Goal: Task Accomplishment & Management: Manage account settings

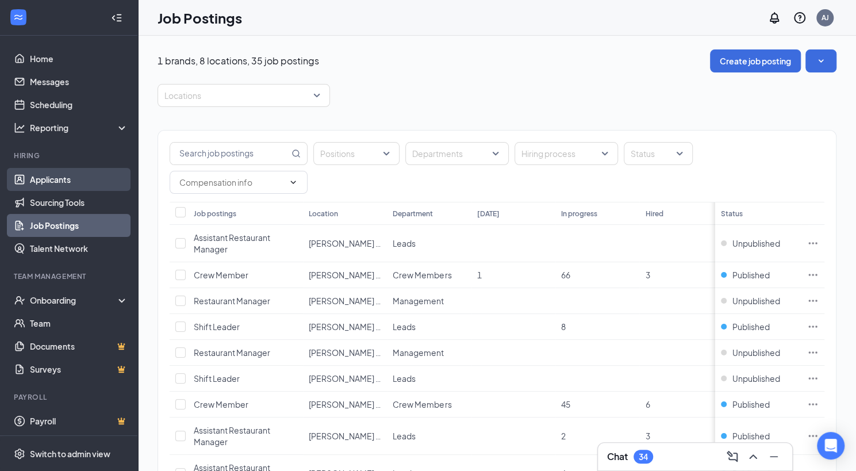
click at [53, 179] on link "Applicants" at bounding box center [79, 179] width 98 height 23
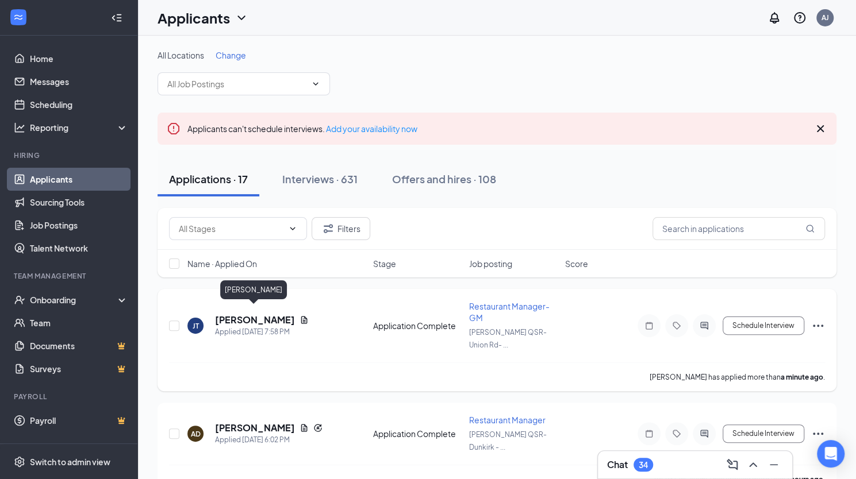
click at [240, 314] on h5 "[PERSON_NAME]" at bounding box center [255, 320] width 80 height 13
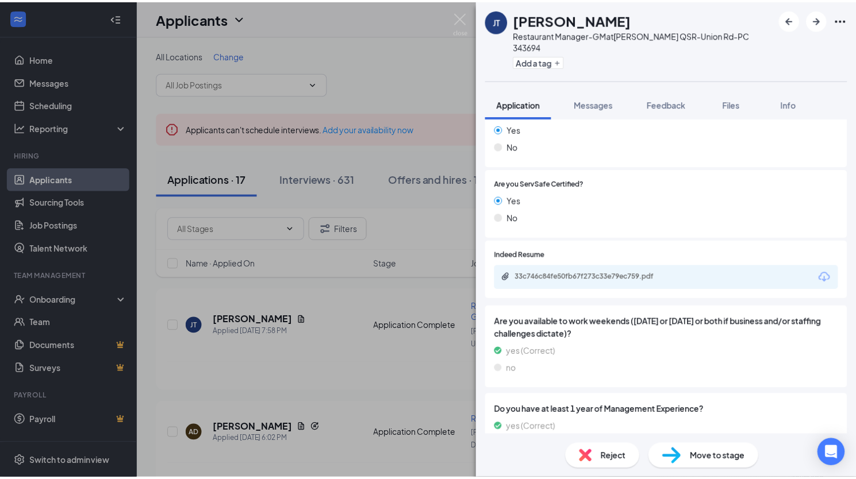
scroll to position [851, 0]
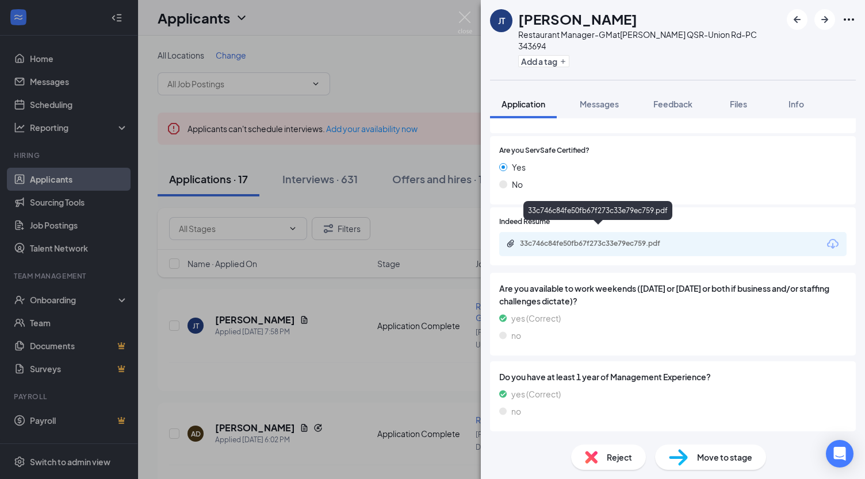
click at [599, 239] on div "33c746c84fe50fb67f273c33e79ec759.pdf" at bounding box center [600, 243] width 161 height 9
click at [464, 16] on img at bounding box center [465, 22] width 14 height 22
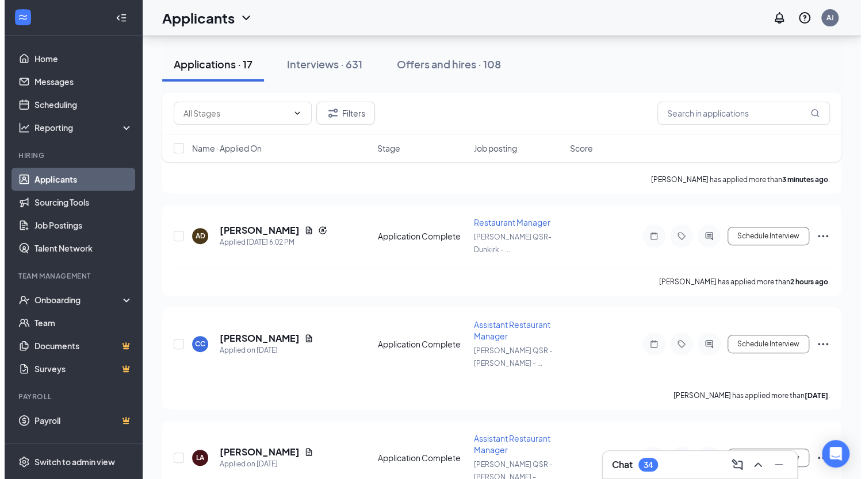
scroll to position [207, 0]
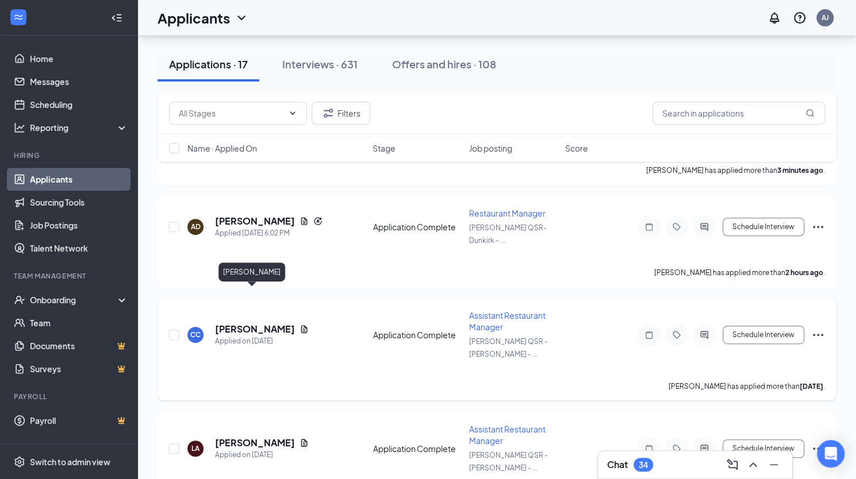
click at [244, 323] on h5 "[PERSON_NAME]" at bounding box center [255, 329] width 80 height 13
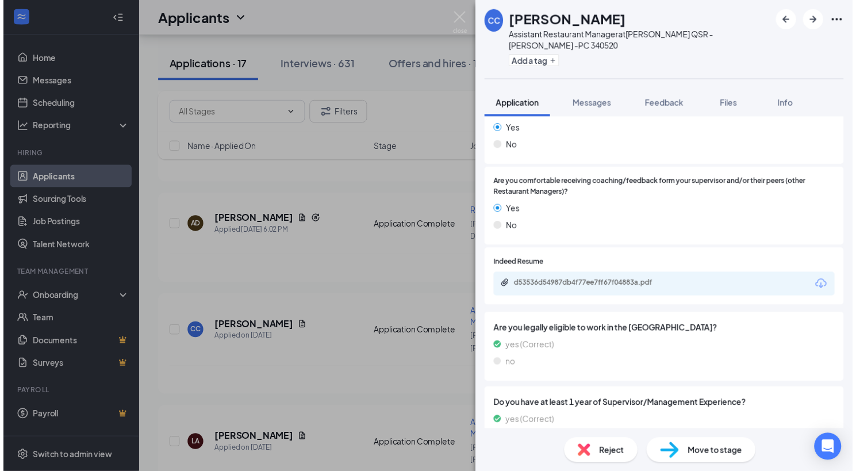
scroll to position [552, 0]
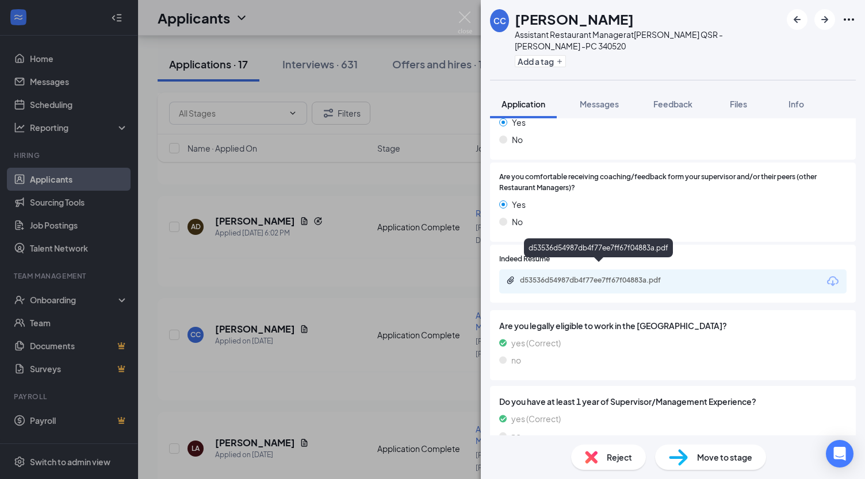
click at [643, 276] on div "d53536d54987db4f77ee7ff67f04883a.pdf" at bounding box center [600, 280] width 161 height 9
click at [463, 18] on img at bounding box center [465, 22] width 14 height 22
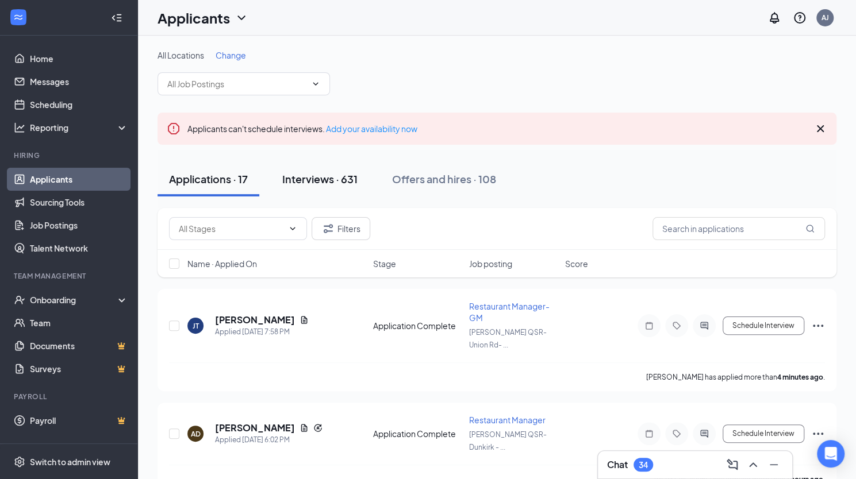
click at [316, 180] on div "Interviews · 631" at bounding box center [319, 179] width 75 height 14
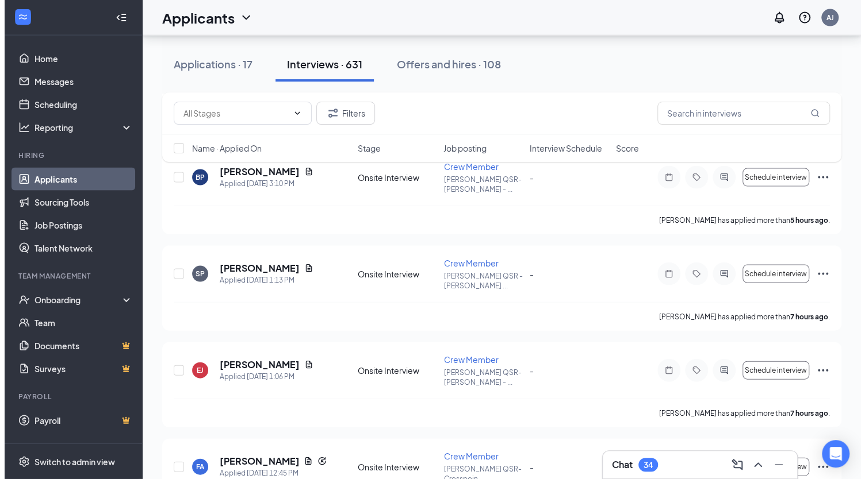
scroll to position [1311, 0]
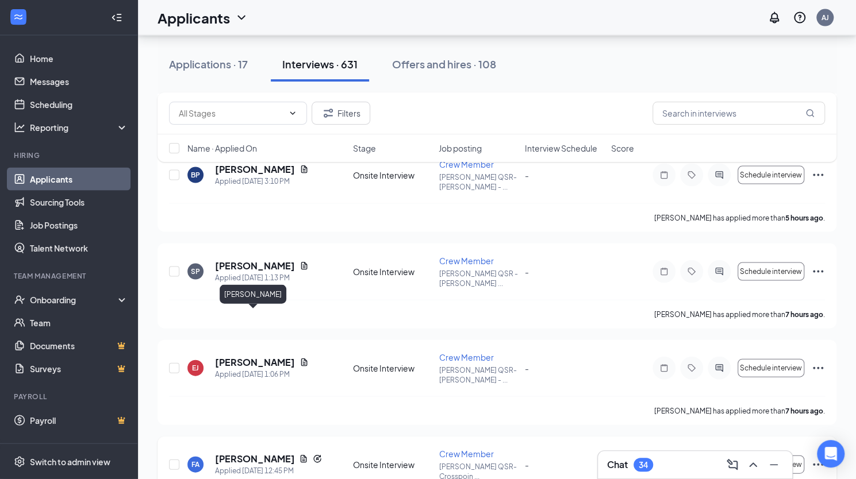
click at [235, 453] on h5 "[PERSON_NAME]" at bounding box center [254, 459] width 79 height 13
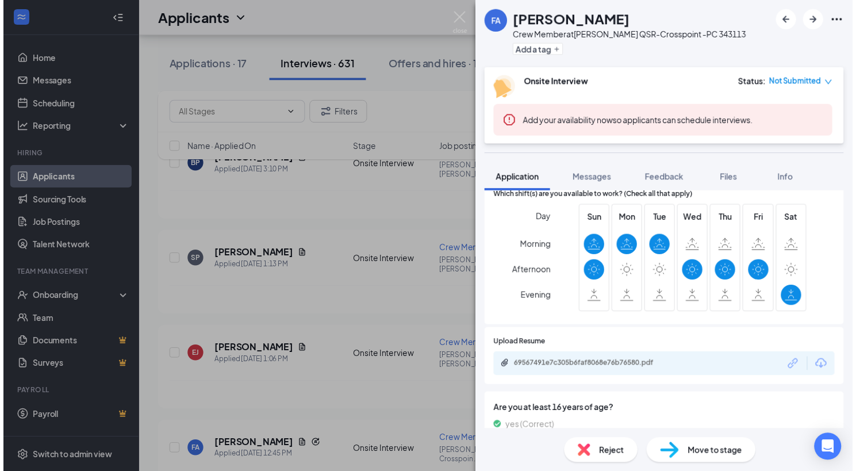
scroll to position [575, 0]
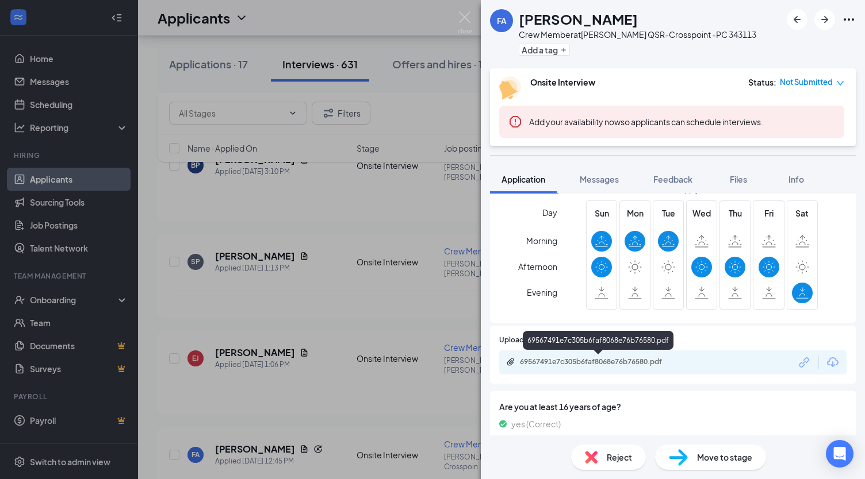
click at [620, 363] on div "69567491e7c305b6faf8068e76b76580.pdf" at bounding box center [600, 362] width 161 height 9
click at [467, 14] on img at bounding box center [465, 22] width 14 height 22
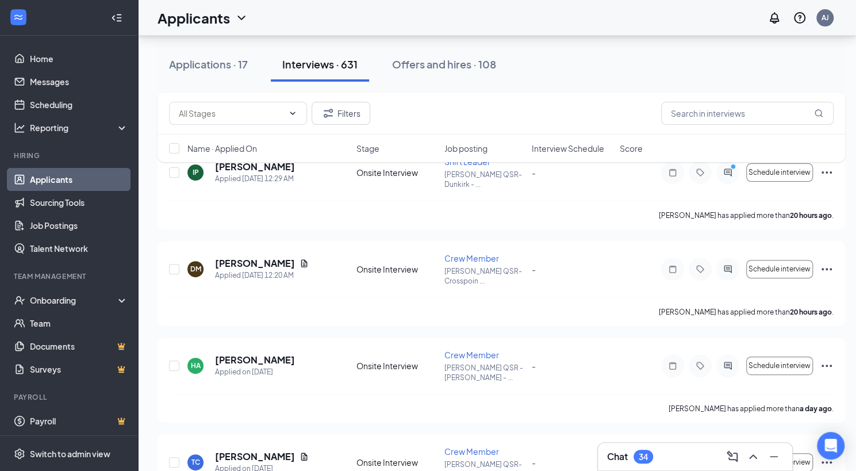
scroll to position [2659, 0]
